Goal: Task Accomplishment & Management: Manage account settings

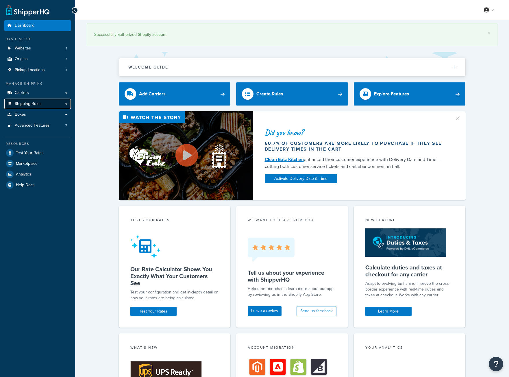
click at [24, 103] on span "Shipping Rules" at bounding box center [28, 104] width 27 height 5
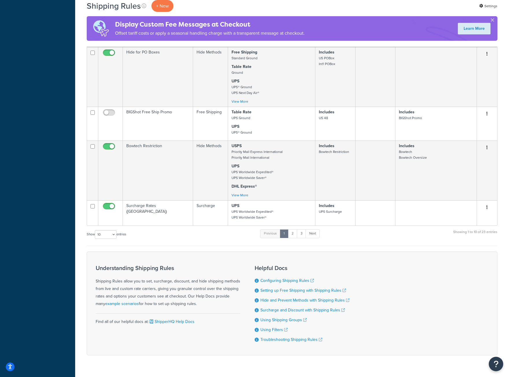
scroll to position [289, 0]
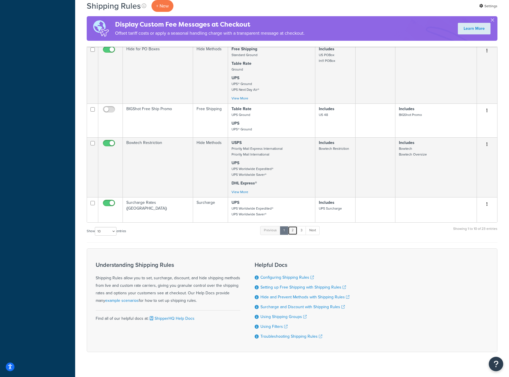
click at [294, 231] on link "2" at bounding box center [293, 230] width 10 height 9
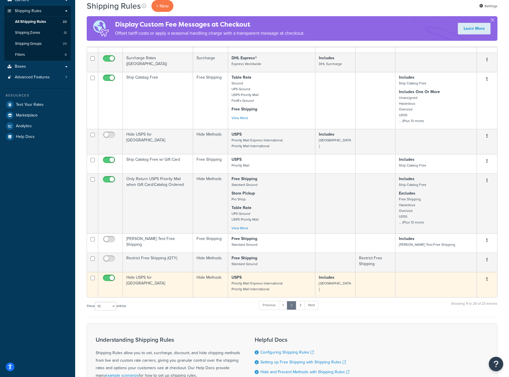
scroll to position [64, 0]
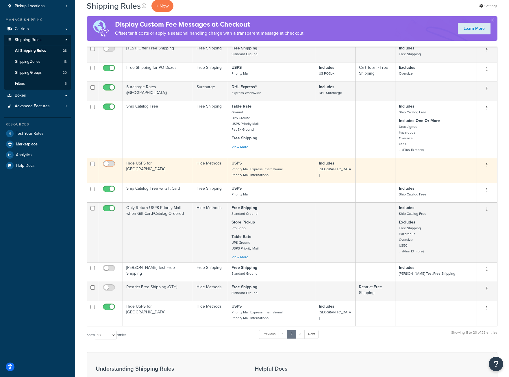
click at [113, 163] on input "checkbox" at bounding box center [110, 165] width 16 height 7
checkbox input "true"
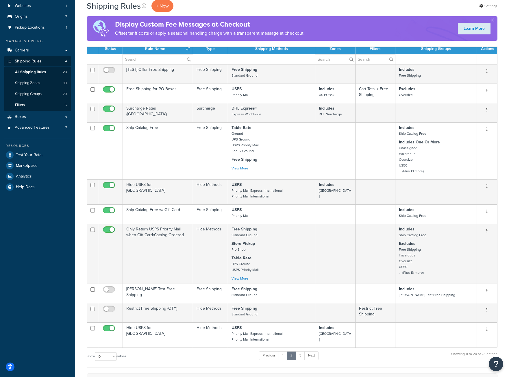
scroll to position [0, 0]
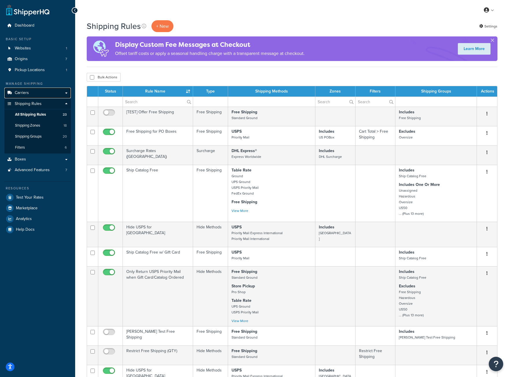
click at [26, 91] on span "Carriers" at bounding box center [22, 93] width 14 height 5
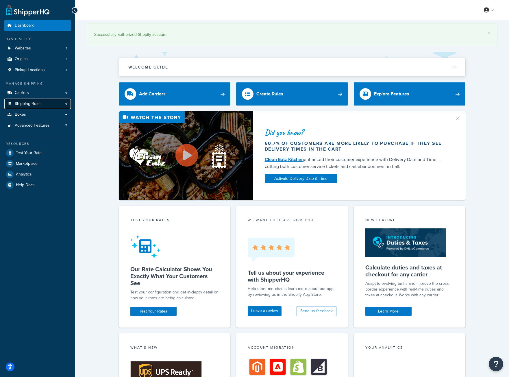
click at [24, 104] on span "Shipping Rules" at bounding box center [28, 104] width 27 height 5
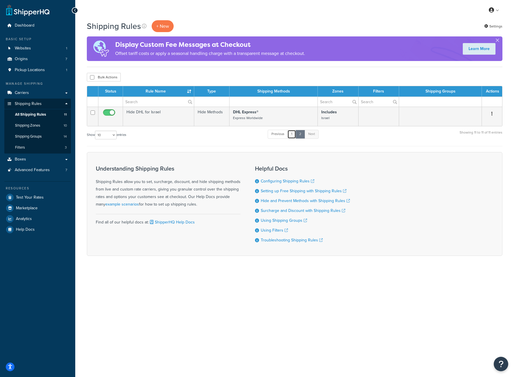
click at [292, 136] on link "1" at bounding box center [291, 134] width 9 height 9
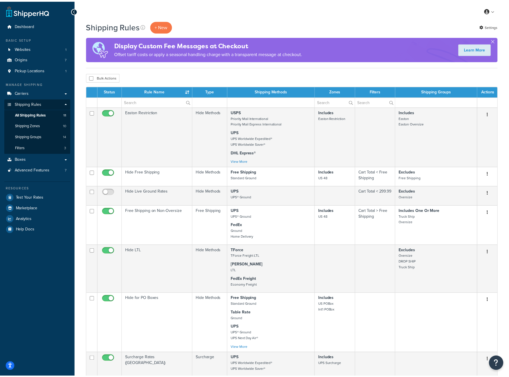
scroll to position [264, 0]
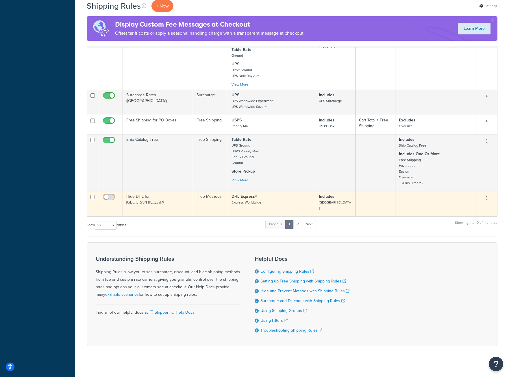
click at [109, 196] on input "checkbox" at bounding box center [110, 198] width 16 height 7
click at [103, 196] on input "checkbox" at bounding box center [110, 198] width 16 height 7
checkbox input "false"
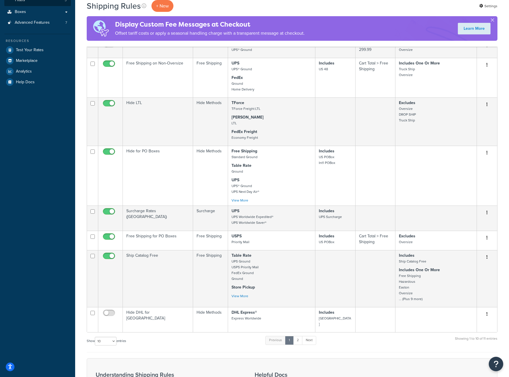
scroll to position [148, 0]
click at [312, 336] on link "Next" at bounding box center [309, 340] width 14 height 9
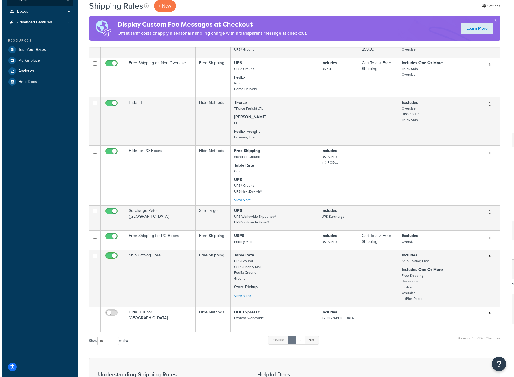
scroll to position [0, 0]
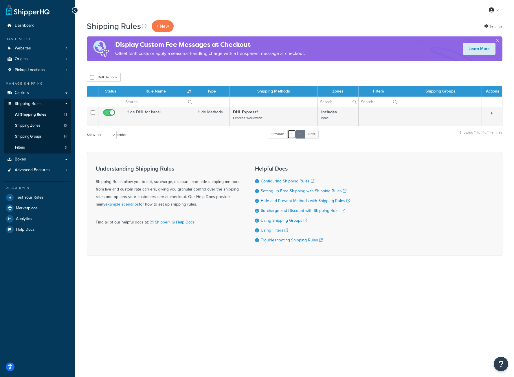
click at [291, 135] on link "1" at bounding box center [291, 134] width 9 height 9
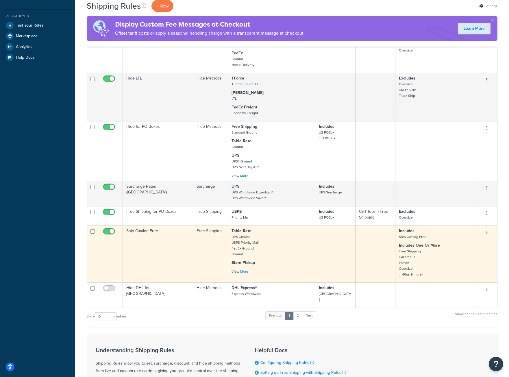
scroll to position [206, 0]
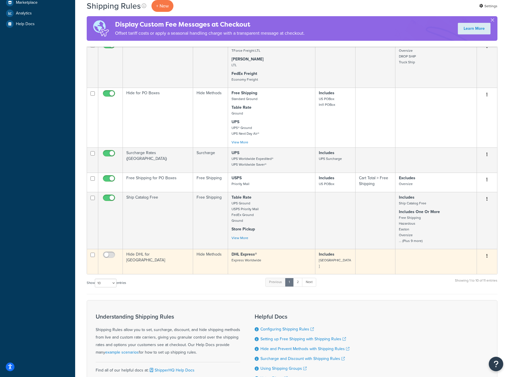
click at [485, 257] on button "button" at bounding box center [487, 256] width 8 height 9
click at [461, 279] on link "Duplicate" at bounding box center [468, 279] width 46 height 12
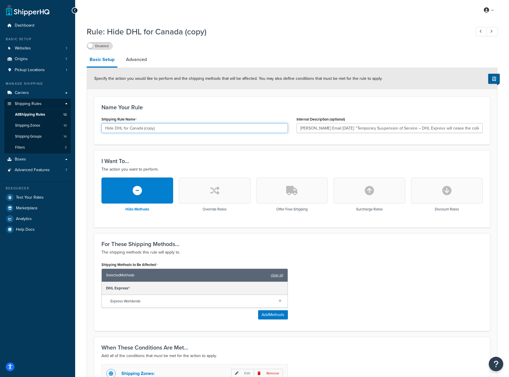
click at [122, 129] on input "Hide DHL for Canada (copy)" at bounding box center [195, 128] width 187 height 10
type input "Hide USPS for Canada (copy)"
click at [307, 127] on input "Eric Email 6/17/25: "Temporary Suspension of Service – DHL Express will cease t…" at bounding box center [390, 128] width 187 height 10
click at [327, 128] on input "Mike M. Email 6/17/25: "Temporary Suspension of Service – DHL Express will ceas…" at bounding box center [390, 128] width 187 height 10
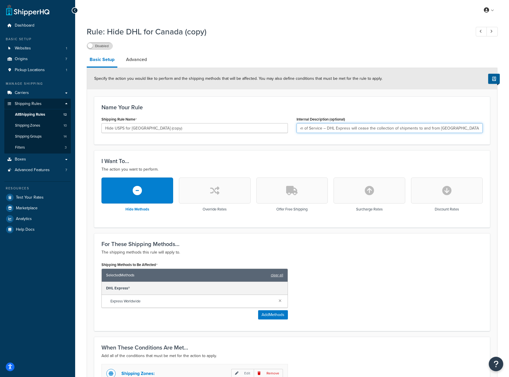
drag, startPoint x: 397, startPoint y: 128, endPoint x: 497, endPoint y: 118, distance: 101.1
click at [497, 118] on form "Specify the action you would like to perform and the shipping methods that will…" at bounding box center [292, 262] width 410 height 388
type input "Mike M. Email 10/7/25: "Temporary Suspension of Service – DHL Express will ceas…"
click at [173, 130] on input "Hide USPS for Canada (copy)" at bounding box center [195, 128] width 187 height 10
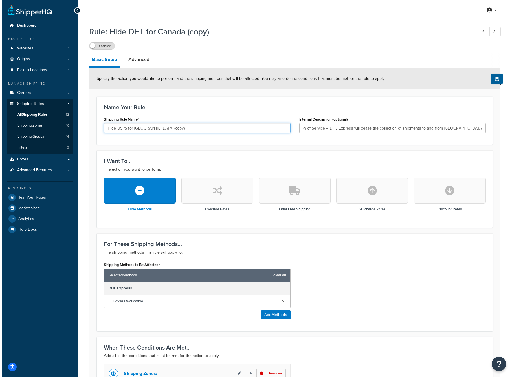
scroll to position [0, 0]
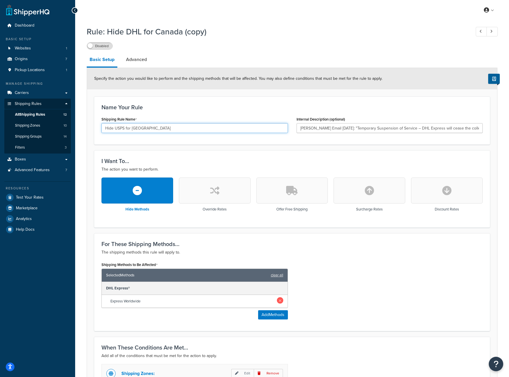
type input "Hide USPS for [GEOGRAPHIC_DATA]"
click at [280, 300] on link at bounding box center [280, 300] width 6 height 6
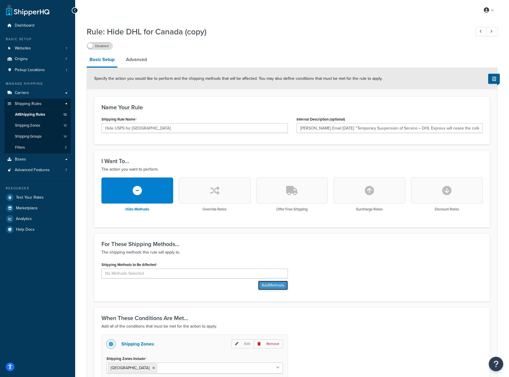
click at [275, 286] on button "Add Methods" at bounding box center [273, 285] width 30 height 9
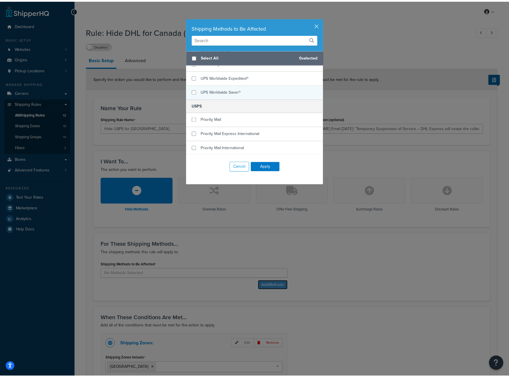
scroll to position [342, 0]
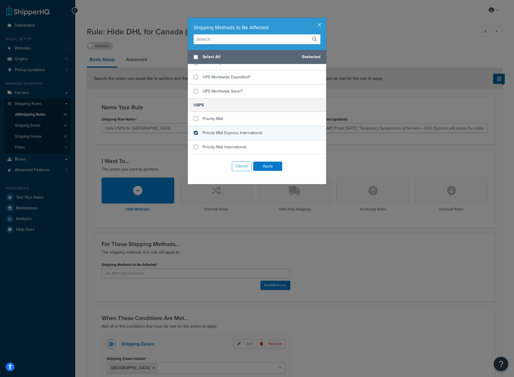
click at [194, 133] on input "checkbox" at bounding box center [196, 133] width 4 height 4
checkbox input "true"
click at [194, 146] on input "checkbox" at bounding box center [196, 147] width 4 height 4
checkbox input "true"
click at [274, 167] on button "Apply" at bounding box center [267, 166] width 29 height 9
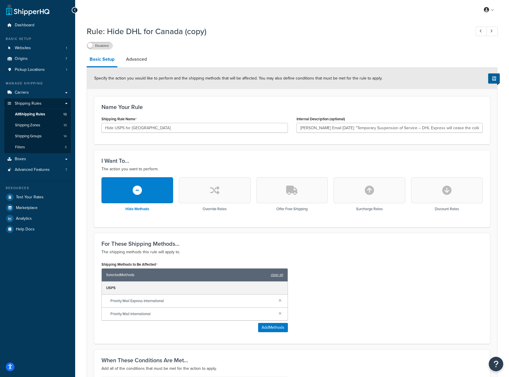
scroll to position [0, 0]
click at [143, 58] on link "Advanced" at bounding box center [136, 60] width 27 height 14
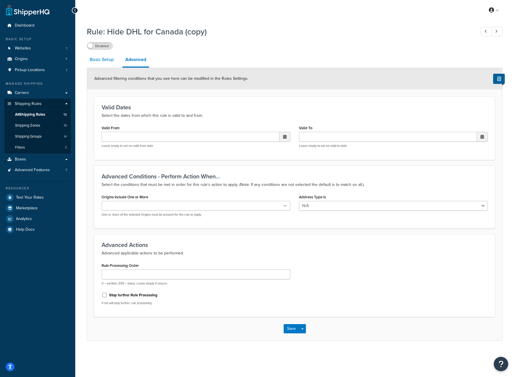
click at [104, 60] on link "Basic Setup" at bounding box center [102, 60] width 30 height 14
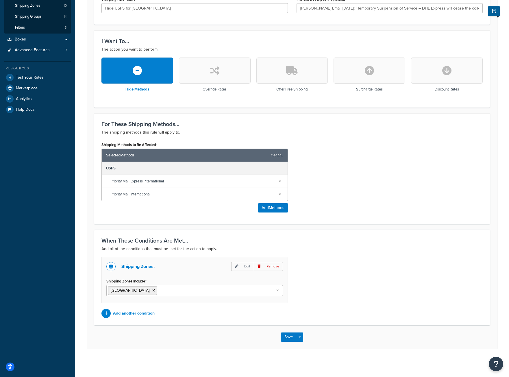
scroll to position [121, 0]
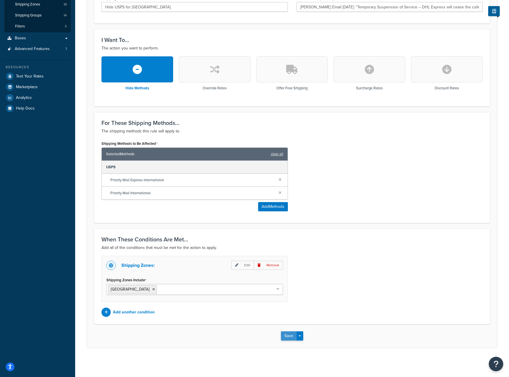
click at [289, 338] on button "Save" at bounding box center [289, 336] width 16 height 9
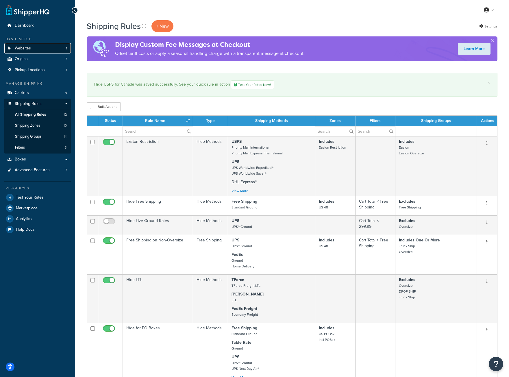
click at [25, 50] on span "Websites" at bounding box center [23, 48] width 16 height 5
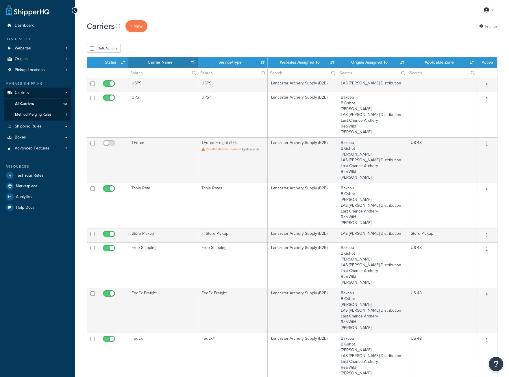
select select "15"
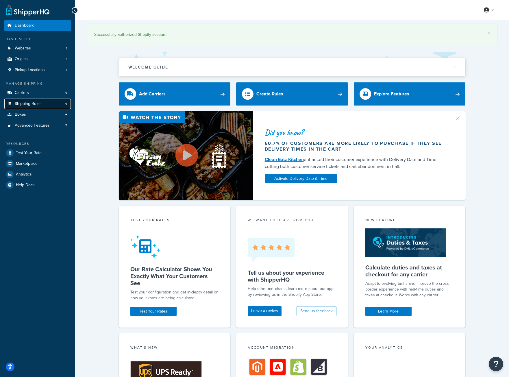
click at [33, 104] on span "Shipping Rules" at bounding box center [28, 104] width 27 height 5
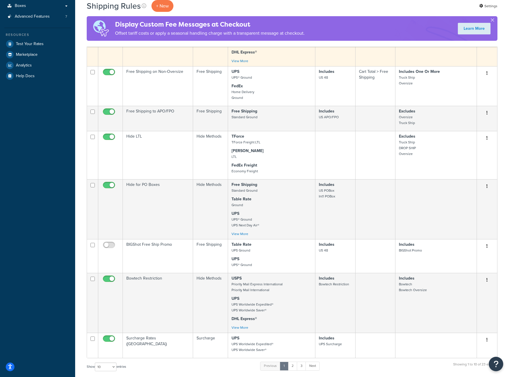
scroll to position [231, 0]
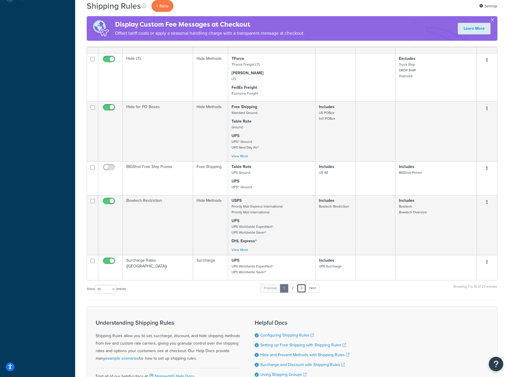
click at [305, 288] on link "3" at bounding box center [301, 288] width 9 height 9
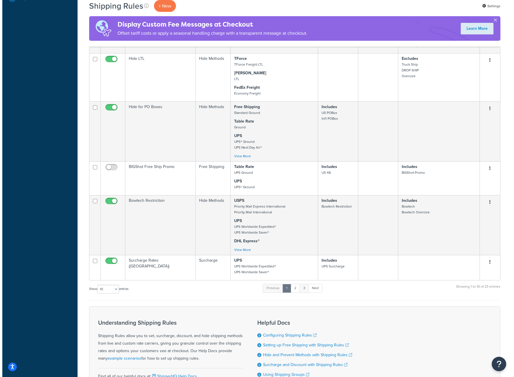
scroll to position [0, 0]
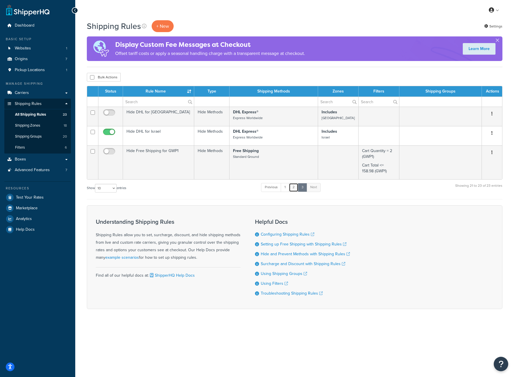
click at [294, 186] on link "2" at bounding box center [294, 187] width 10 height 9
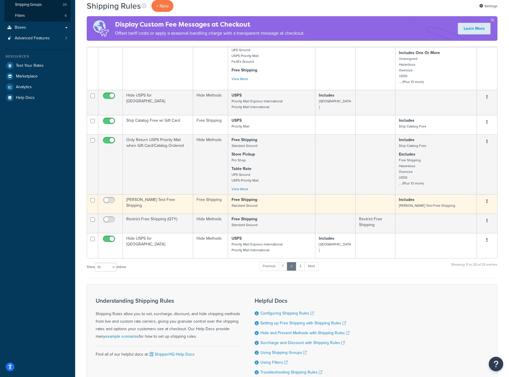
scroll to position [122, 0]
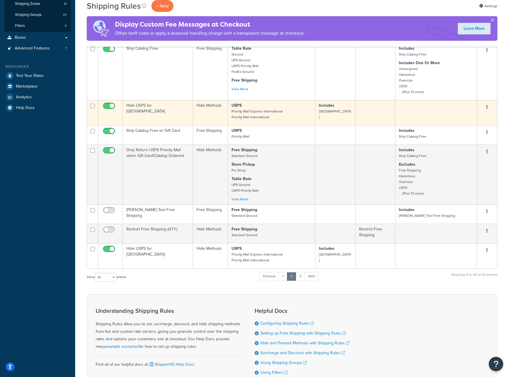
click at [247, 113] on small "Priority Mail Express International Priority Mail International" at bounding box center [257, 114] width 51 height 11
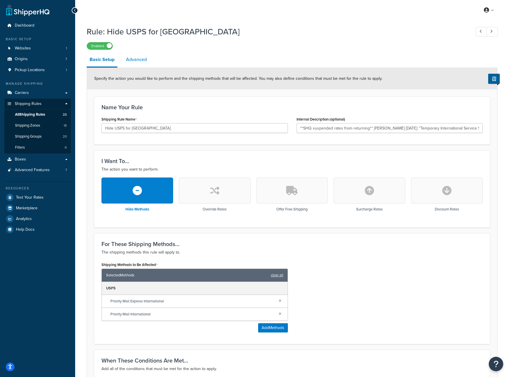
click at [133, 57] on link "Advanced" at bounding box center [136, 60] width 27 height 14
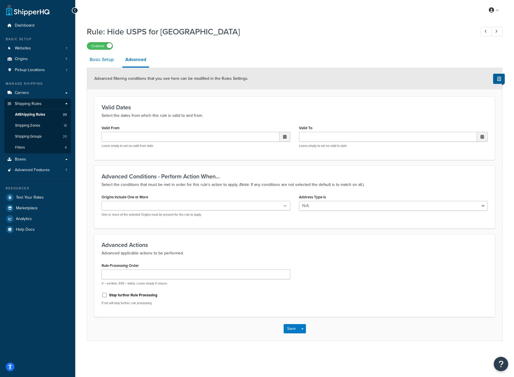
click at [106, 60] on link "Basic Setup" at bounding box center [102, 60] width 30 height 14
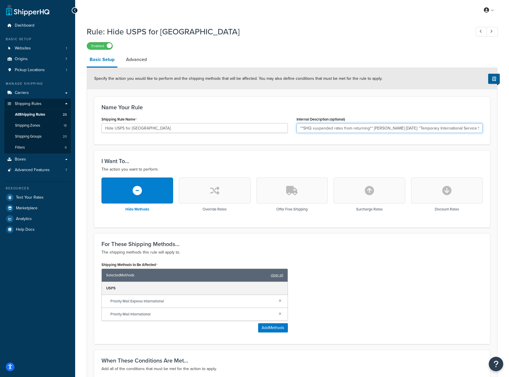
click at [379, 128] on input "**SHQ suspended rates from returning** [PERSON_NAME] [DATE]: "Temporary Interna…" at bounding box center [390, 128] width 187 height 10
click at [100, 45] on label "Enabled" at bounding box center [99, 46] width 25 height 7
click at [100, 47] on label "Disabled" at bounding box center [99, 46] width 25 height 7
click at [94, 46] on label "Enabled" at bounding box center [99, 46] width 25 height 7
click at [101, 45] on label "Disabled" at bounding box center [99, 46] width 25 height 7
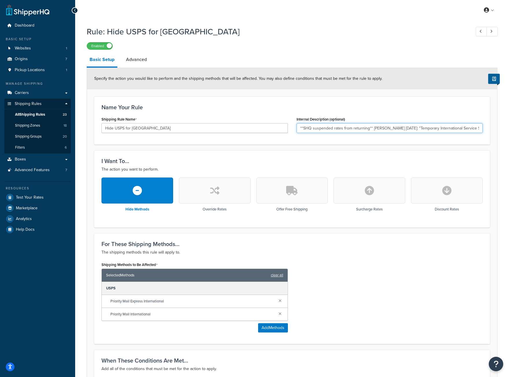
drag, startPoint x: 371, startPoint y: 128, endPoint x: 299, endPoint y: 127, distance: 72.9
click at [299, 127] on input "**SHQ suspended rates from returning** [PERSON_NAME] [DATE]: "Temporary Interna…" at bounding box center [390, 128] width 187 height 10
click at [225, 96] on form "Specify the action you would like to perform and the shipping methods that will…" at bounding box center [292, 268] width 410 height 401
click at [328, 128] on input "[PERSON_NAME] Email [DATE]: "Temporary International Service Suspension – Posta…" at bounding box center [390, 128] width 187 height 10
type input "[PERSON_NAME] Email [DATE]: "Temporary International Service Suspension – Posta…"
